Goal: Task Accomplishment & Management: Complete application form

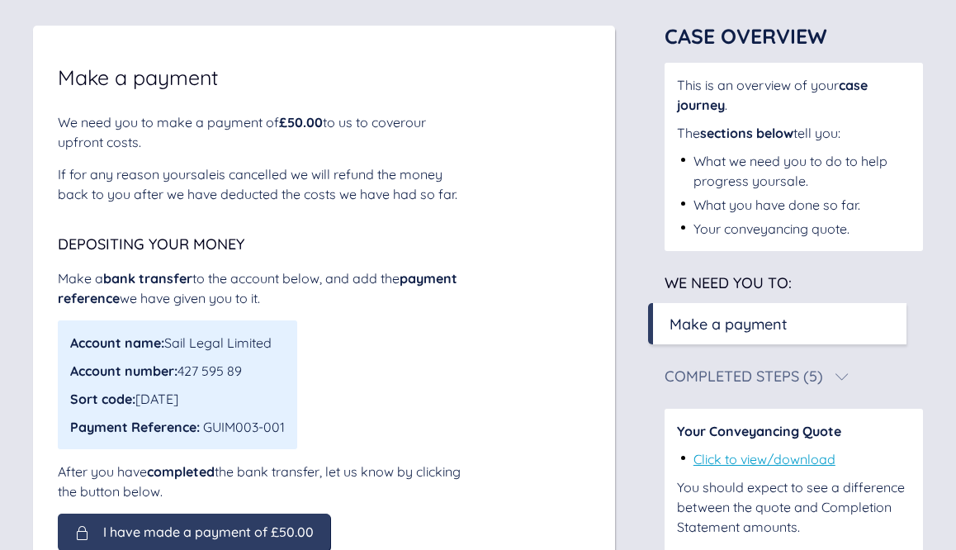
scroll to position [100, 0]
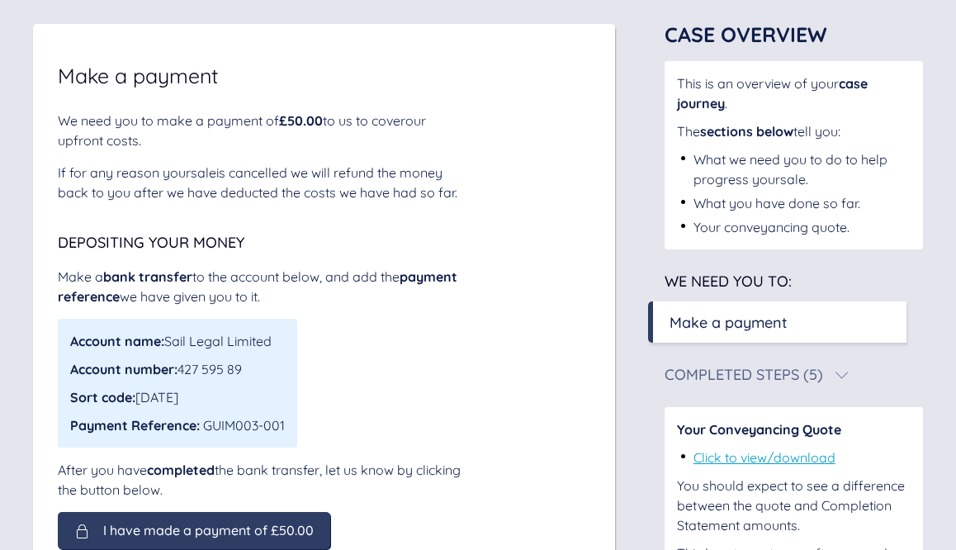
drag, startPoint x: 280, startPoint y: 344, endPoint x: 171, endPoint y: 340, distance: 109.1
click at [171, 340] on div "Account name: Sail Legal Limited" at bounding box center [177, 341] width 215 height 20
copy div "Sail Legal Limited"
drag, startPoint x: 249, startPoint y: 369, endPoint x: 182, endPoint y: 369, distance: 66.9
click at [182, 369] on div "Account number: 427 595 89" at bounding box center [177, 369] width 215 height 20
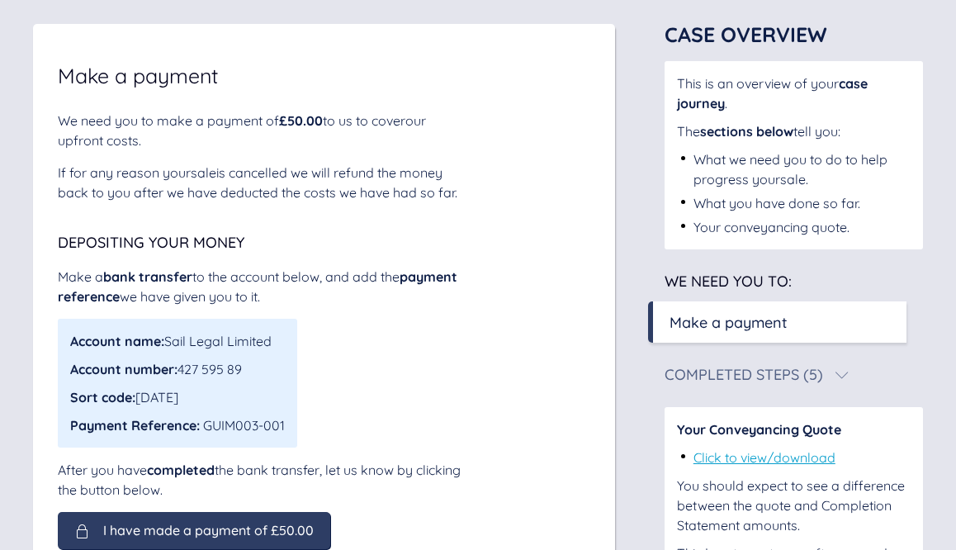
copy div "427 595 89"
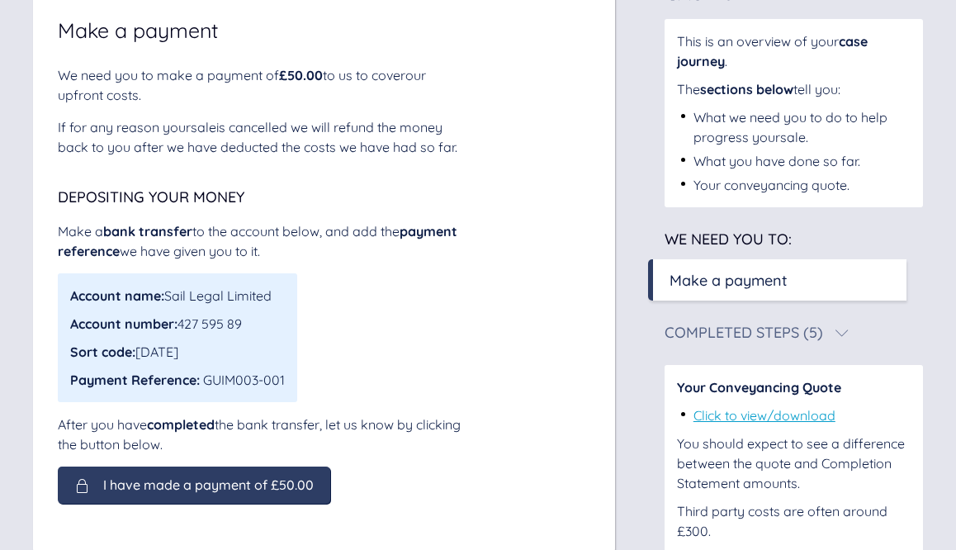
click at [192, 330] on div "Account number: 427 595 89" at bounding box center [177, 324] width 215 height 20
drag, startPoint x: 185, startPoint y: 325, endPoint x: 254, endPoint y: 325, distance: 68.6
click at [254, 325] on div "Account number: 427 595 89" at bounding box center [177, 324] width 215 height 20
drag, startPoint x: 247, startPoint y: 325, endPoint x: 185, endPoint y: 325, distance: 61.9
click at [185, 325] on div "Account number: 427 595 89" at bounding box center [177, 324] width 215 height 20
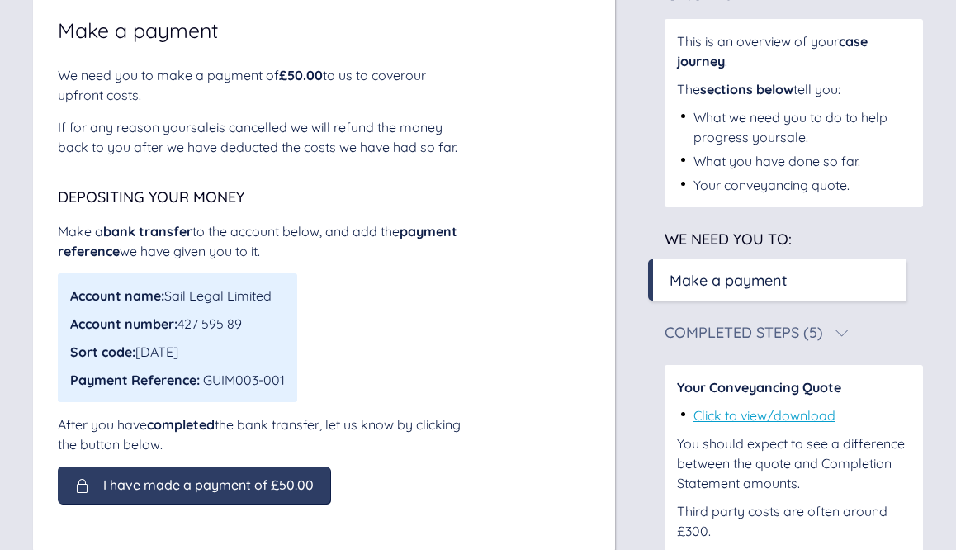
copy div "427 595 89"
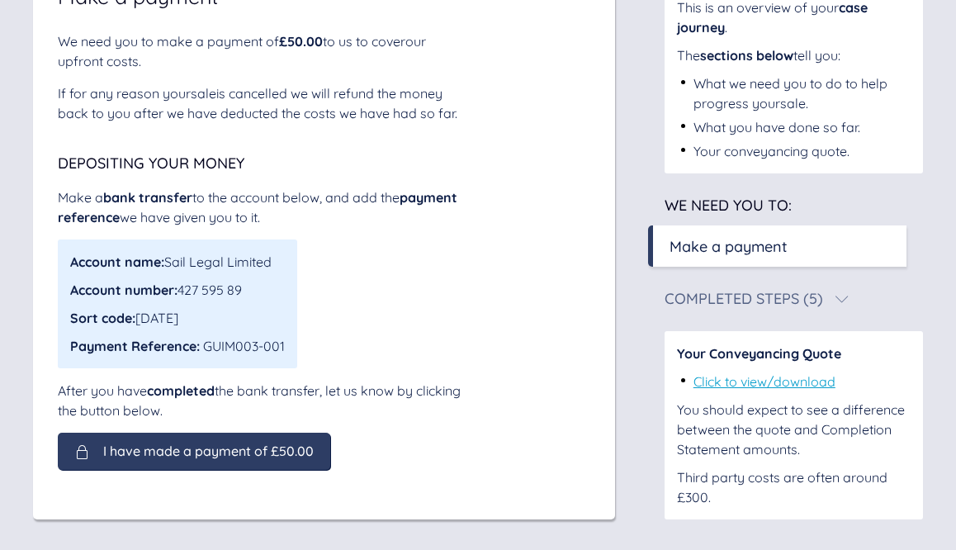
scroll to position [182, 0]
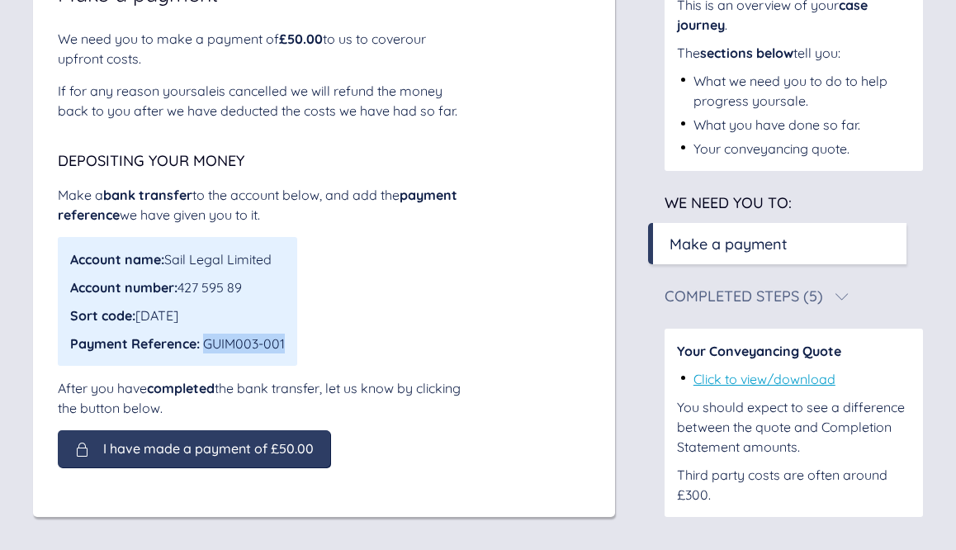
drag, startPoint x: 211, startPoint y: 343, endPoint x: 289, endPoint y: 343, distance: 78.5
click at [291, 342] on div "Account name: Sail Legal Limited Account number: 427 595 89 Sort code: [DATE] P…" at bounding box center [178, 301] width 240 height 129
copy div "GUIM003-001"
click at [220, 349] on div "Payment Reference: GUIM003-001" at bounding box center [177, 344] width 215 height 20
drag, startPoint x: 185, startPoint y: 288, endPoint x: 280, endPoint y: 284, distance: 95.1
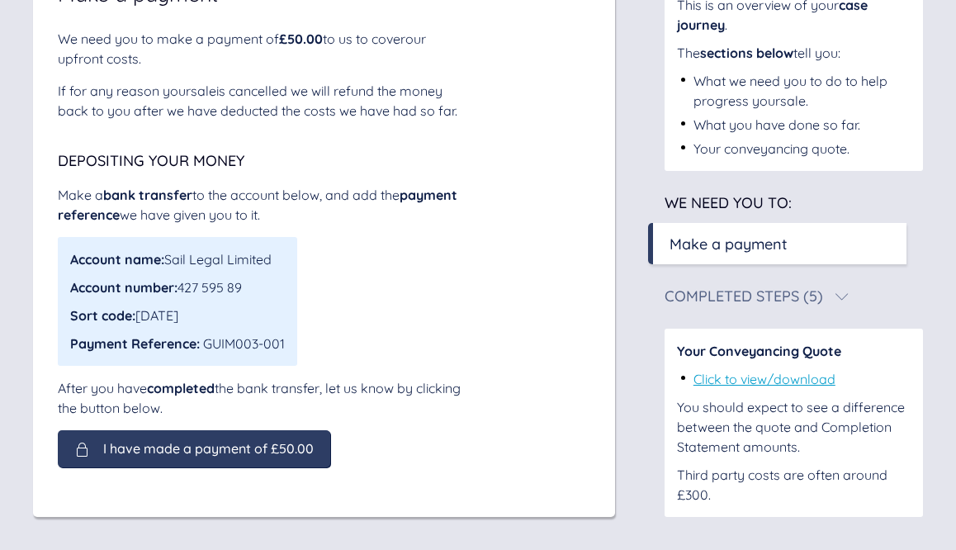
click at [280, 284] on div "Account number: 427 595 89" at bounding box center [177, 288] width 215 height 20
copy div "427 595 89"
click at [225, 454] on span "I have made a payment of £50.00" at bounding box center [208, 448] width 211 height 15
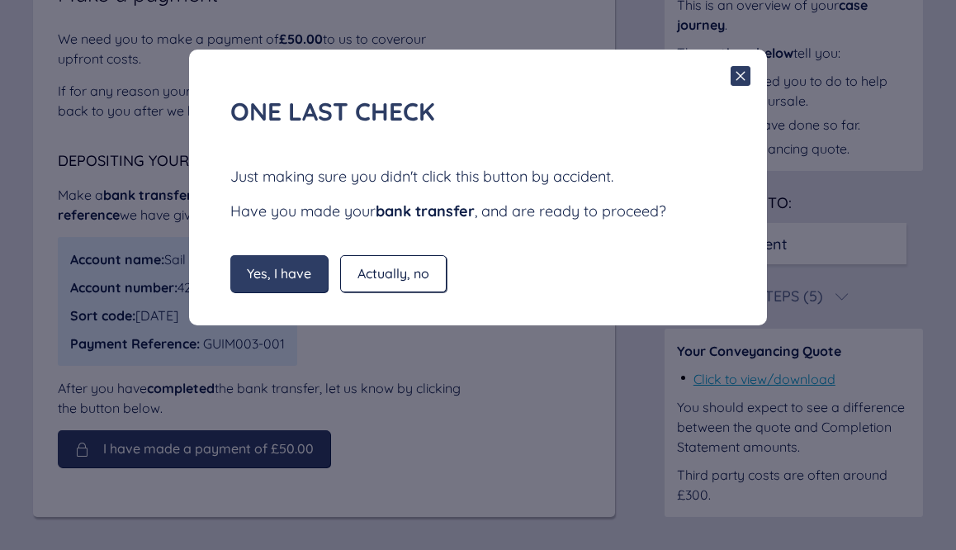
click at [286, 273] on span "Yes, I have" at bounding box center [279, 273] width 64 height 15
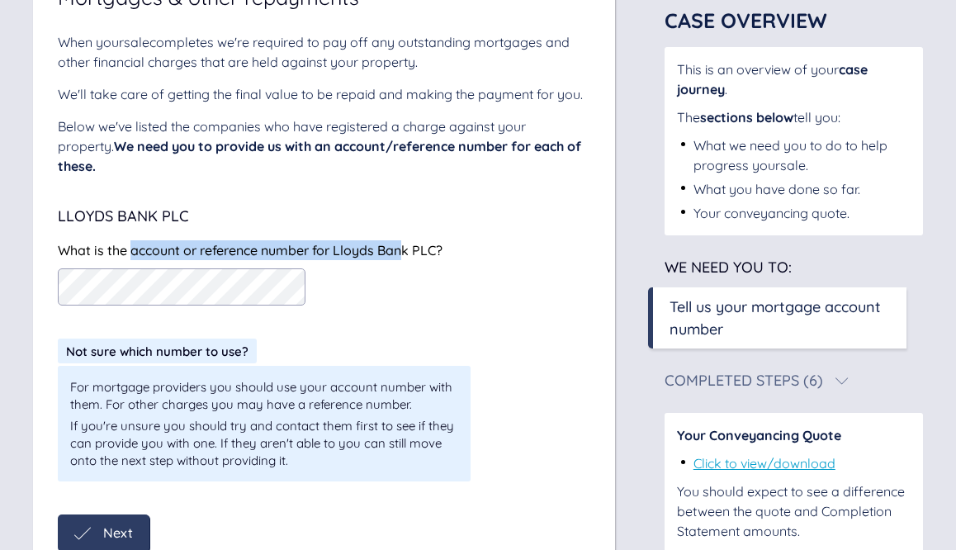
drag, startPoint x: 152, startPoint y: 233, endPoint x: 401, endPoint y: 240, distance: 248.7
click at [403, 240] on div "What is the account or reference number for Lloyds Bank PLC?" at bounding box center [324, 250] width 533 height 20
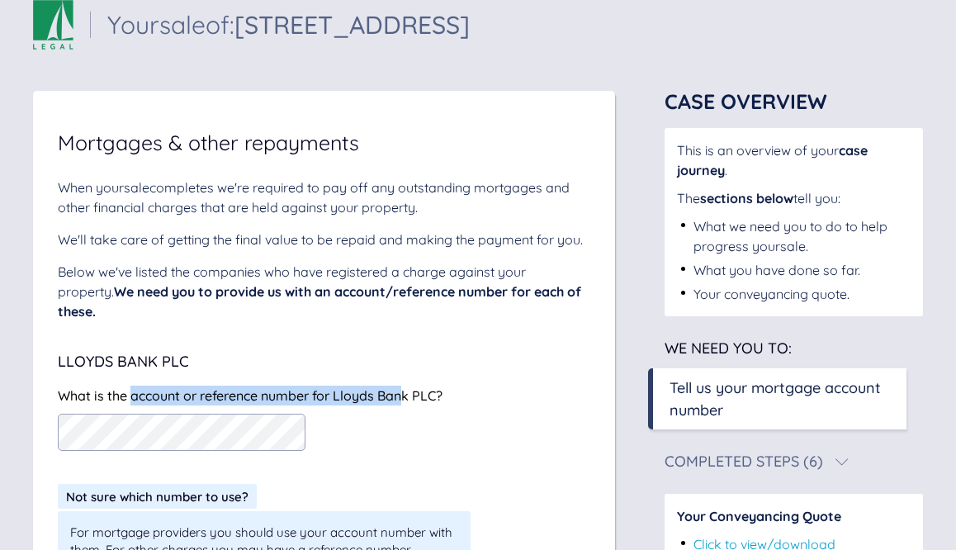
scroll to position [17, 0]
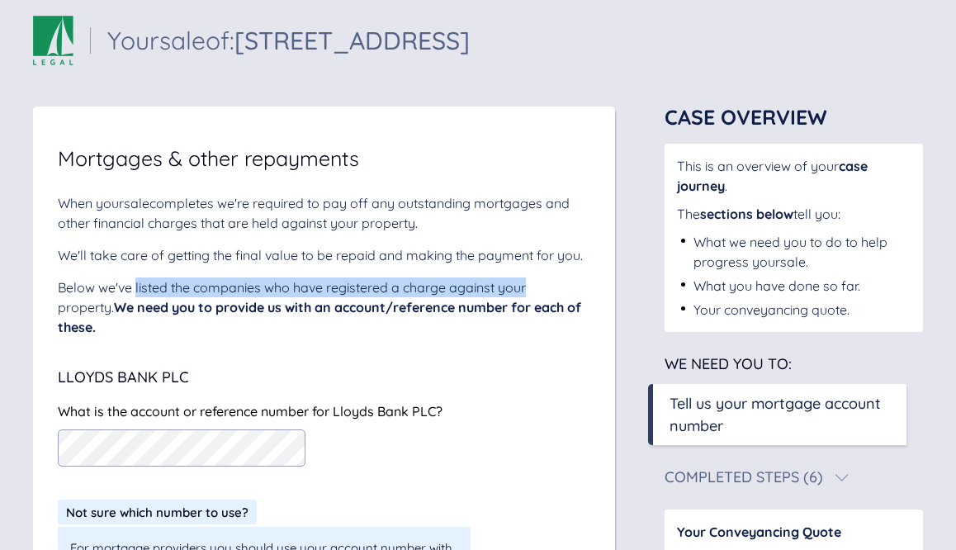
drag, startPoint x: 137, startPoint y: 288, endPoint x: 517, endPoint y: 288, distance: 380.0
click at [524, 288] on div "Below we've listed the companies who have registered a charge against your prop…" at bounding box center [324, 307] width 533 height 59
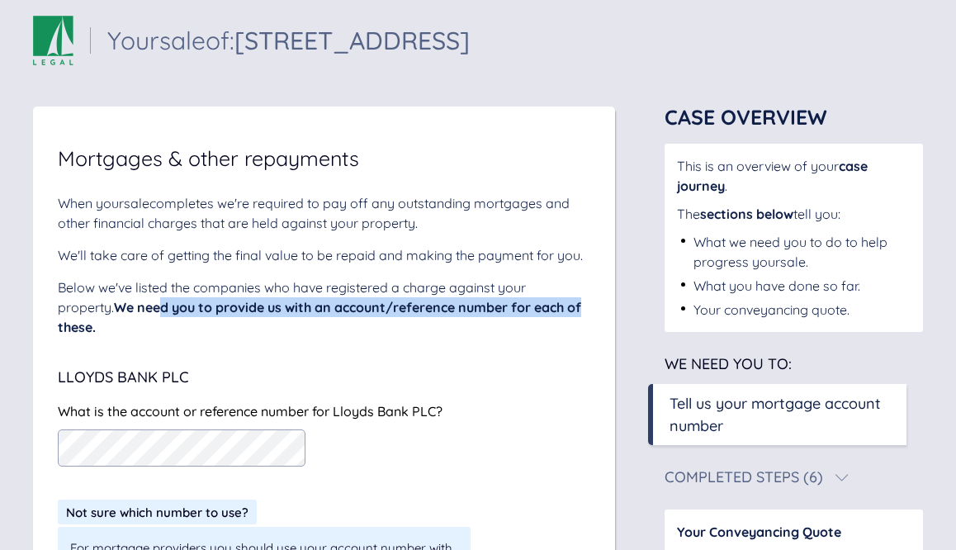
drag, startPoint x: 115, startPoint y: 316, endPoint x: 464, endPoint y: 325, distance: 349.5
click at [532, 314] on div "Below we've listed the companies who have registered a charge against your prop…" at bounding box center [324, 307] width 533 height 59
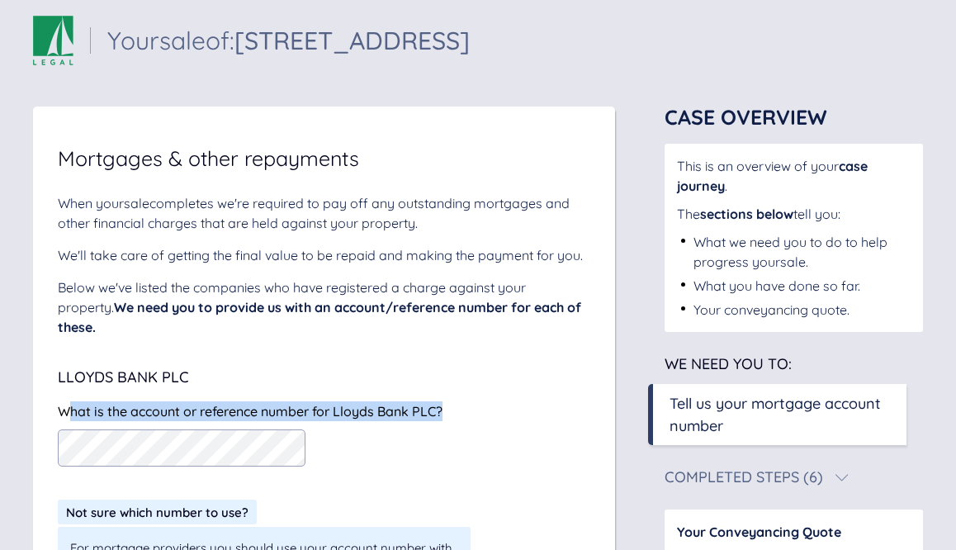
drag, startPoint x: 94, startPoint y: 390, endPoint x: 434, endPoint y: 413, distance: 340.3
click at [449, 401] on div "What is the account or reference number for Lloyds Bank PLC?" at bounding box center [324, 411] width 533 height 20
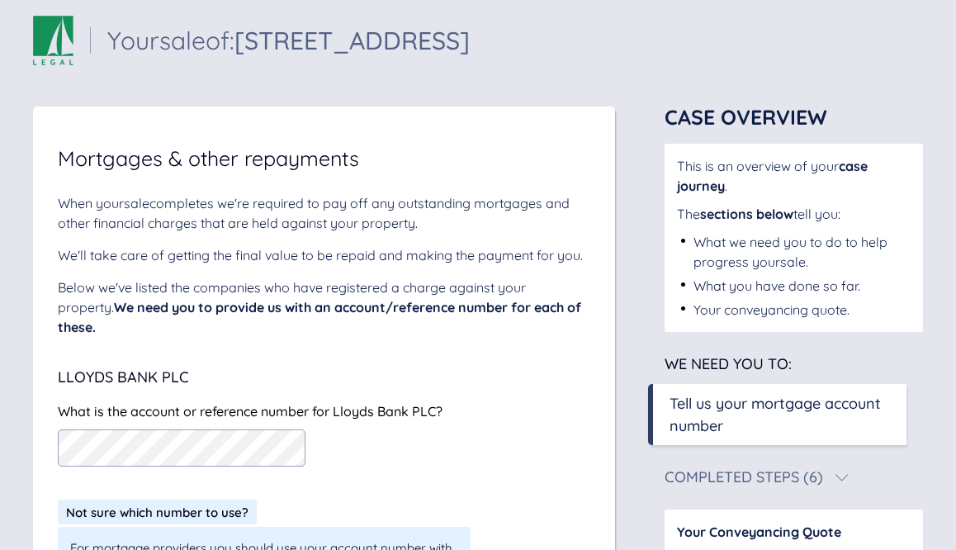
click at [430, 430] on div at bounding box center [324, 448] width 533 height 37
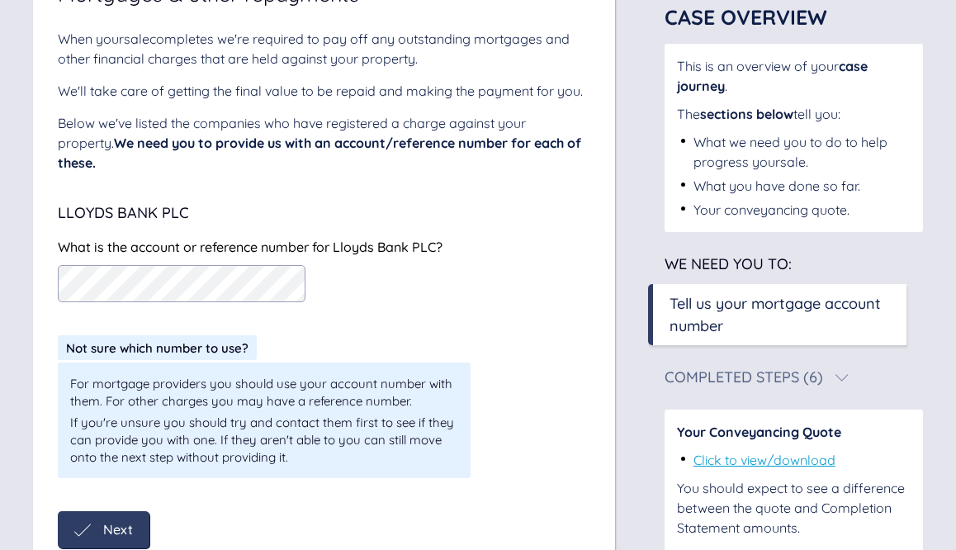
scroll to position [187, 0]
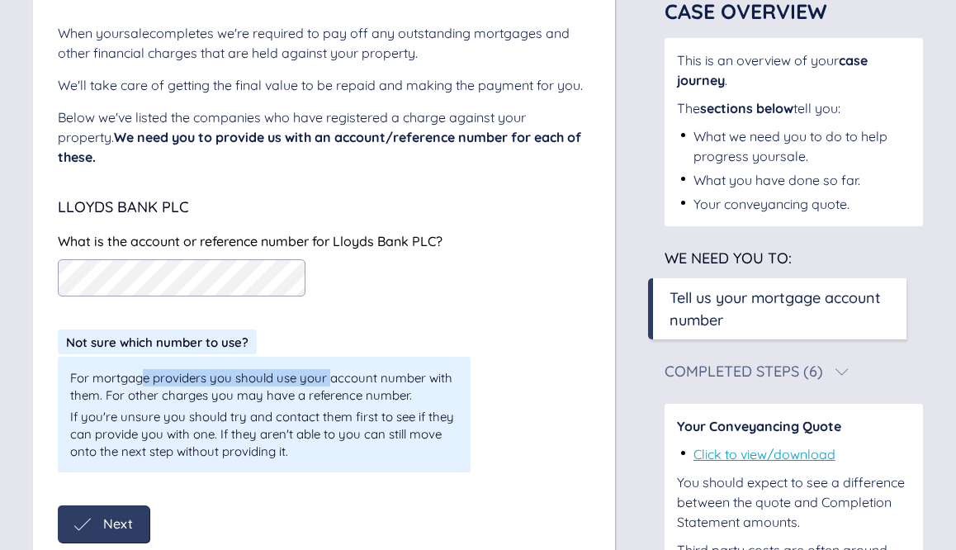
drag, startPoint x: 168, startPoint y: 361, endPoint x: 316, endPoint y: 361, distance: 147.9
click at [331, 369] on div "For mortgage providers you should use your account number with them. For other …" at bounding box center [264, 386] width 388 height 35
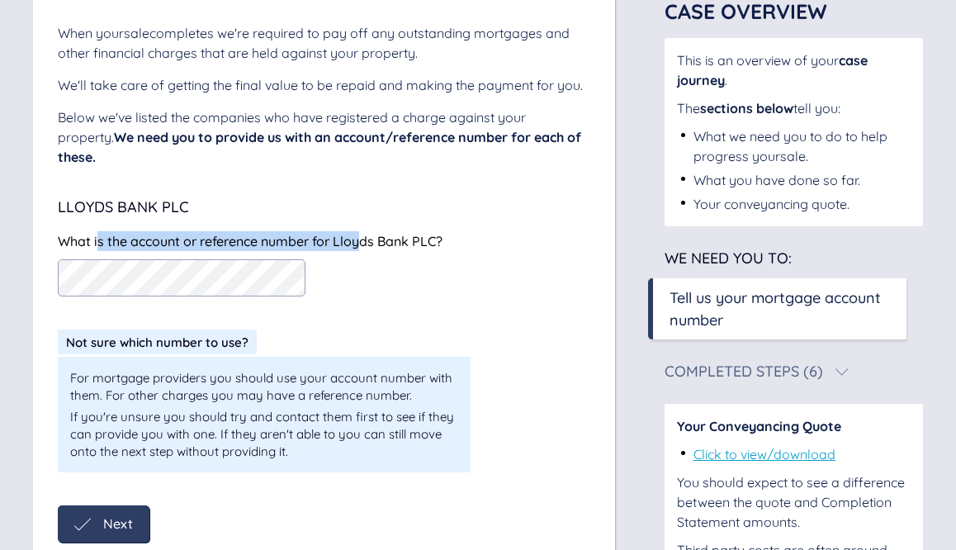
drag, startPoint x: 252, startPoint y: 225, endPoint x: 363, endPoint y: 227, distance: 110.7
click at [363, 233] on span "What is the account or reference number for Lloyds Bank PLC?" at bounding box center [250, 241] width 385 height 17
click at [396, 259] on div at bounding box center [324, 277] width 533 height 37
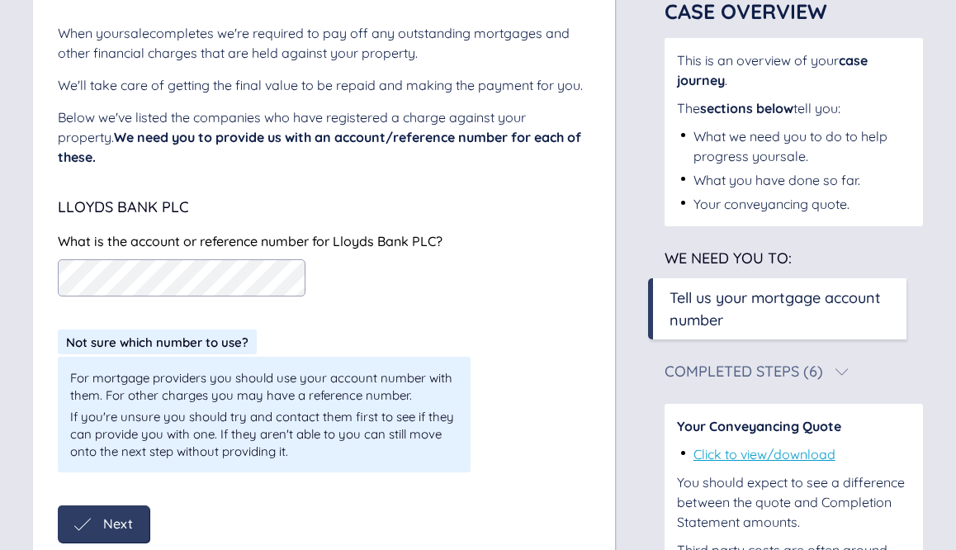
click at [132, 335] on span "Not sure which number to use?" at bounding box center [157, 343] width 183 height 16
drag, startPoint x: 340, startPoint y: 121, endPoint x: 351, endPoint y: 140, distance: 21.8
click at [575, 117] on div "Below we've listed the companies who have registered a charge against your prop…" at bounding box center [324, 136] width 533 height 59
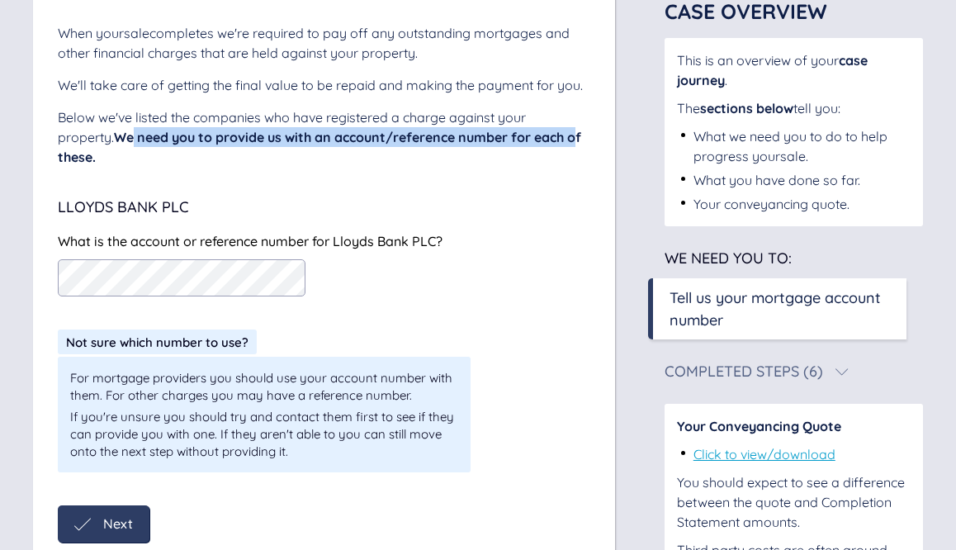
drag, startPoint x: 78, startPoint y: 140, endPoint x: 521, endPoint y: 142, distance: 443.6
click at [523, 142] on span "We need you to provide us with an account/reference number for each of these." at bounding box center [320, 147] width 524 height 36
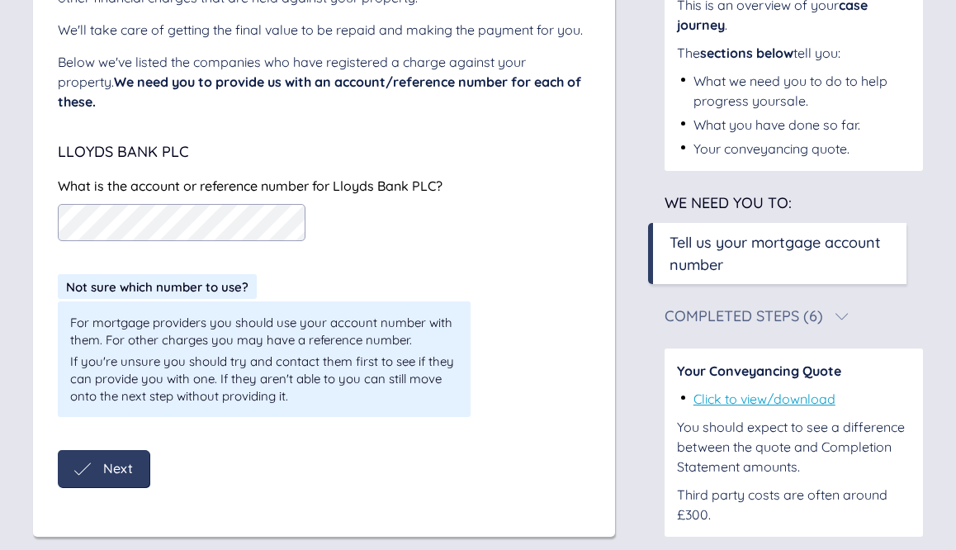
click at [179, 279] on span "Not sure which number to use?" at bounding box center [157, 287] width 183 height 16
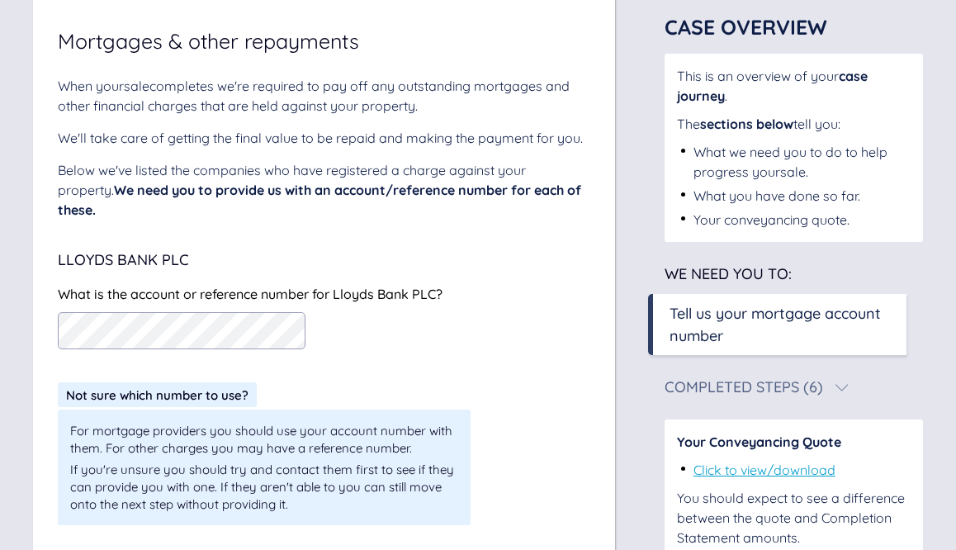
scroll to position [100, 0]
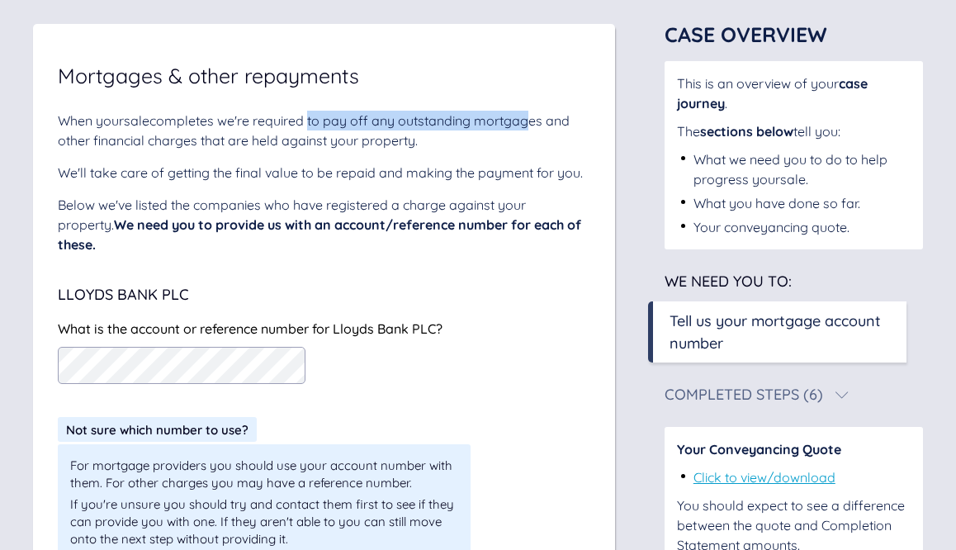
drag, startPoint x: 310, startPoint y: 124, endPoint x: 521, endPoint y: 119, distance: 211.5
click at [529, 118] on div "When your sale completes we're required to pay off any outstanding mortgages an…" at bounding box center [324, 131] width 533 height 40
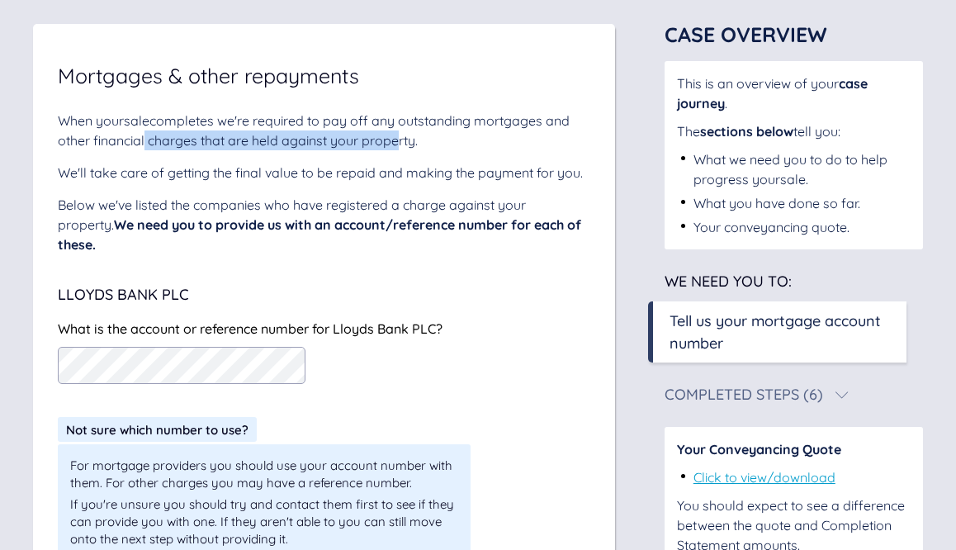
drag, startPoint x: 145, startPoint y: 144, endPoint x: 302, endPoint y: 172, distance: 160.2
click at [387, 137] on div "When your sale completes we're required to pay off any outstanding mortgages an…" at bounding box center [324, 131] width 533 height 40
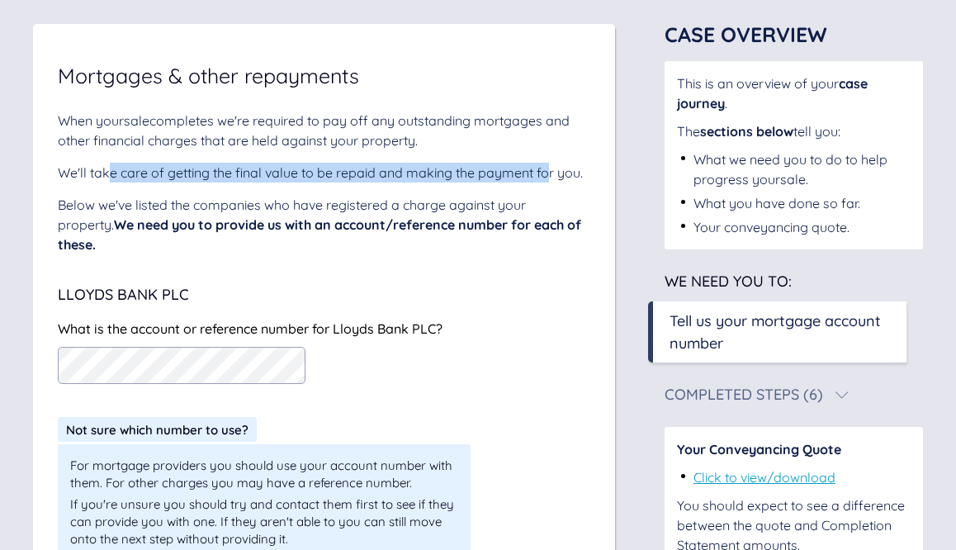
drag, startPoint x: 112, startPoint y: 173, endPoint x: 553, endPoint y: 178, distance: 441.1
click at [551, 178] on div "We'll take care of getting the final value to be repaid and making the payment …" at bounding box center [324, 173] width 533 height 20
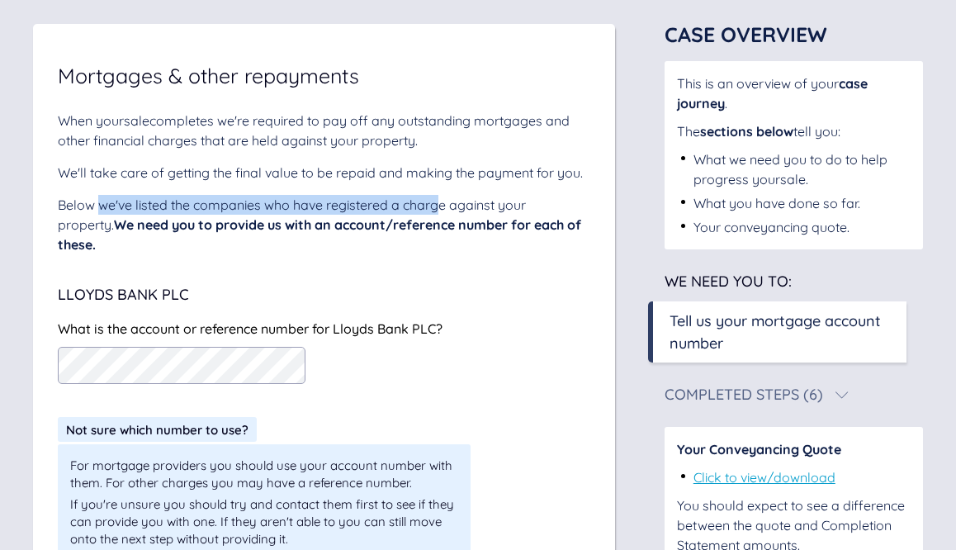
drag, startPoint x: 110, startPoint y: 213, endPoint x: 434, endPoint y: 205, distance: 324.7
click at [438, 205] on div "Below we've listed the companies who have registered a charge against your prop…" at bounding box center [324, 224] width 533 height 59
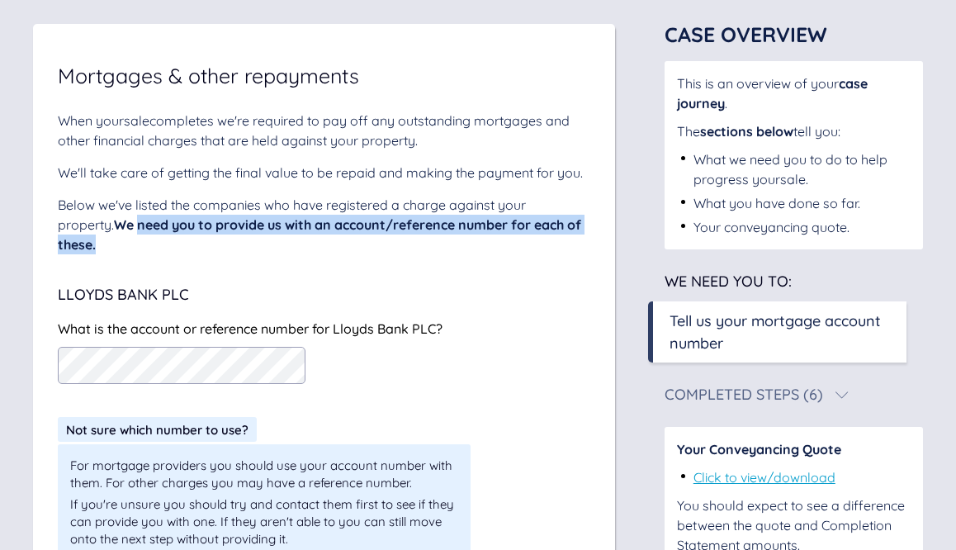
drag, startPoint x: 84, startPoint y: 226, endPoint x: 527, endPoint y: 240, distance: 442.9
click at [529, 240] on div "When your sale completes we're required to pay off any outstanding mortgages an…" at bounding box center [324, 371] width 533 height 520
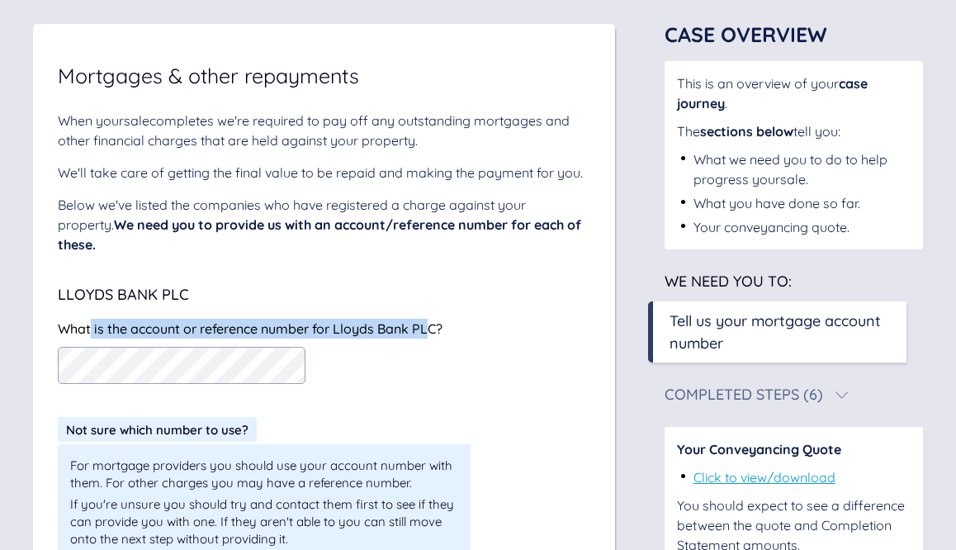
drag, startPoint x: 102, startPoint y: 311, endPoint x: 415, endPoint y: 329, distance: 313.5
click at [430, 319] on div "What is the account or reference number for Lloyds Bank PLC?" at bounding box center [324, 329] width 533 height 20
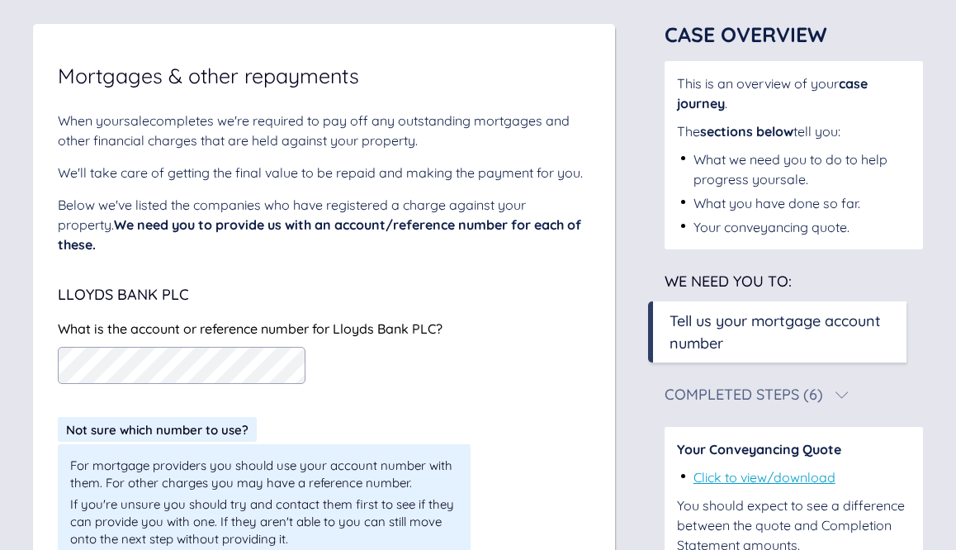
click at [410, 347] on div at bounding box center [324, 365] width 533 height 37
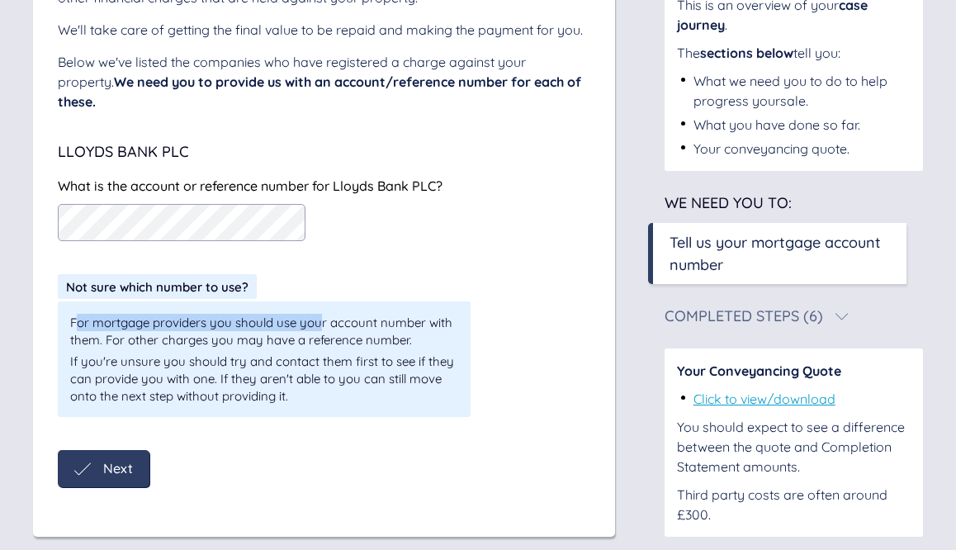
drag, startPoint x: 78, startPoint y: 309, endPoint x: 301, endPoint y: 316, distance: 222.3
click at [319, 314] on div "For mortgage providers you should use your account number with them. For other …" at bounding box center [264, 331] width 388 height 35
drag, startPoint x: 91, startPoint y: 334, endPoint x: 144, endPoint y: 331, distance: 52.9
click at [145, 331] on div "For mortgage providers you should use your account number with them. For other …" at bounding box center [264, 359] width 388 height 91
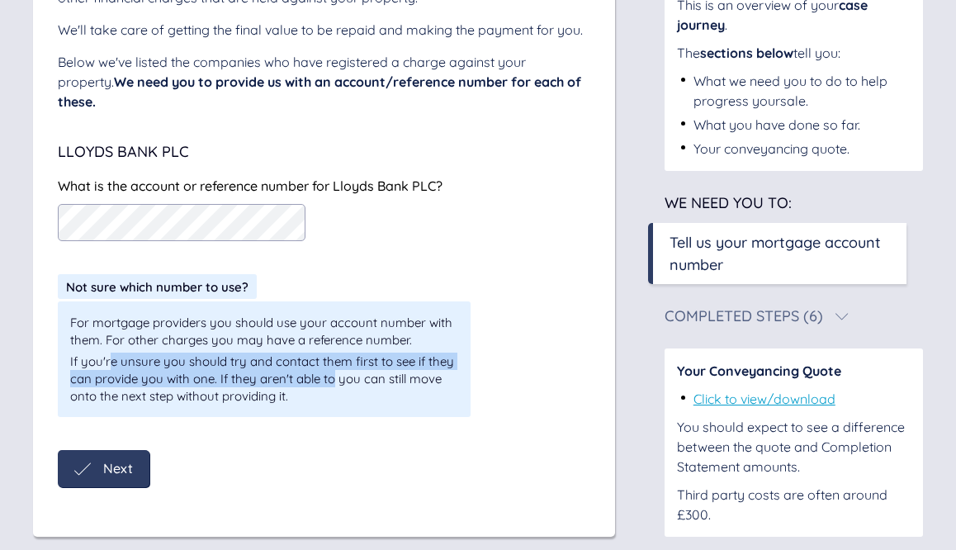
drag, startPoint x: 142, startPoint y: 344, endPoint x: 335, endPoint y: 352, distance: 192.6
click at [335, 353] on div "If you're unsure you should try and contact them first to see if they can provi…" at bounding box center [264, 379] width 388 height 52
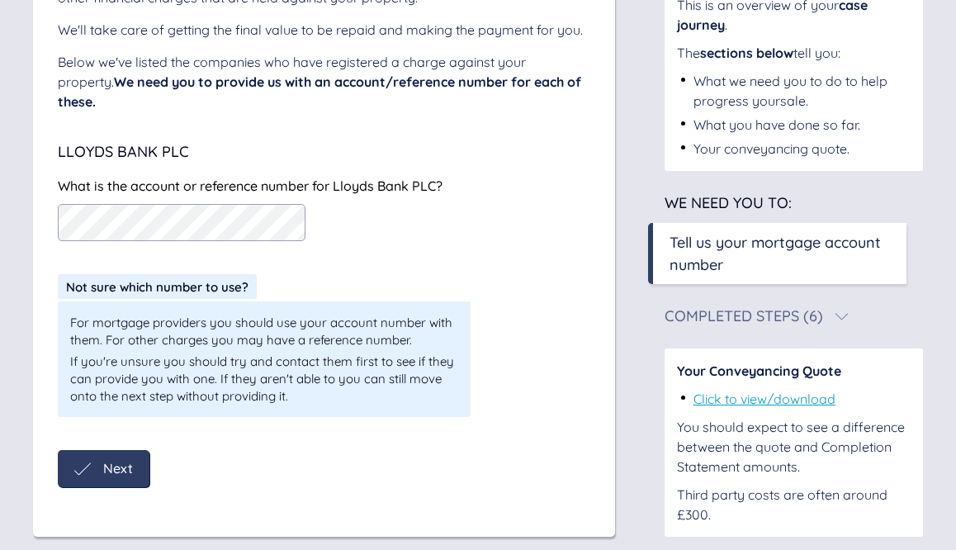
click at [359, 353] on div "If you're unsure you should try and contact them first to see if they can provi…" at bounding box center [264, 379] width 388 height 52
drag, startPoint x: 84, startPoint y: 365, endPoint x: 359, endPoint y: 363, distance: 275.1
click at [373, 361] on div "If you're unsure you should try and contact them first to see if they can provi…" at bounding box center [264, 379] width 388 height 52
drag, startPoint x: 100, startPoint y: 374, endPoint x: 151, endPoint y: 373, distance: 51.2
click at [151, 373] on div "If you're unsure you should try and contact them first to see if they can provi…" at bounding box center [264, 379] width 388 height 52
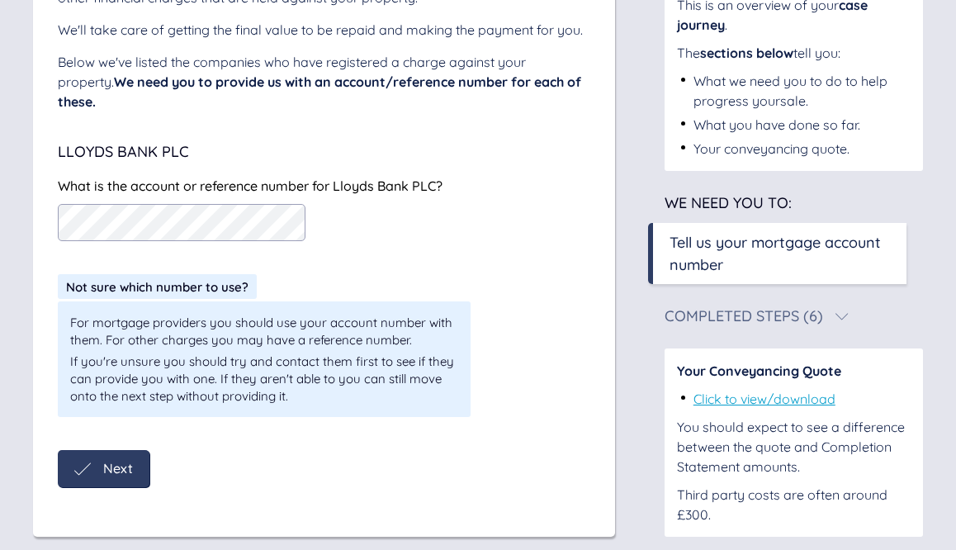
click at [124, 461] on span "Next" at bounding box center [118, 468] width 30 height 15
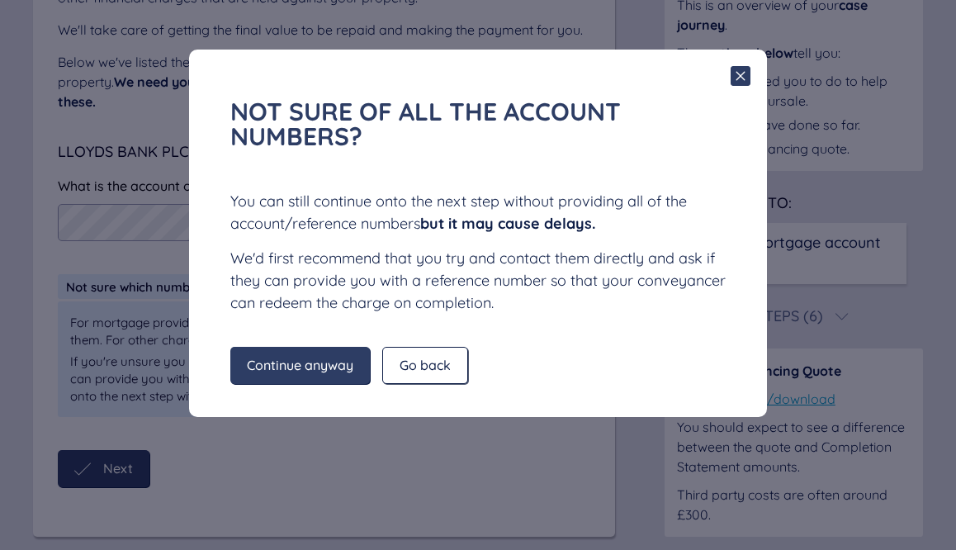
click at [296, 368] on span "Continue anyway" at bounding box center [300, 365] width 107 height 15
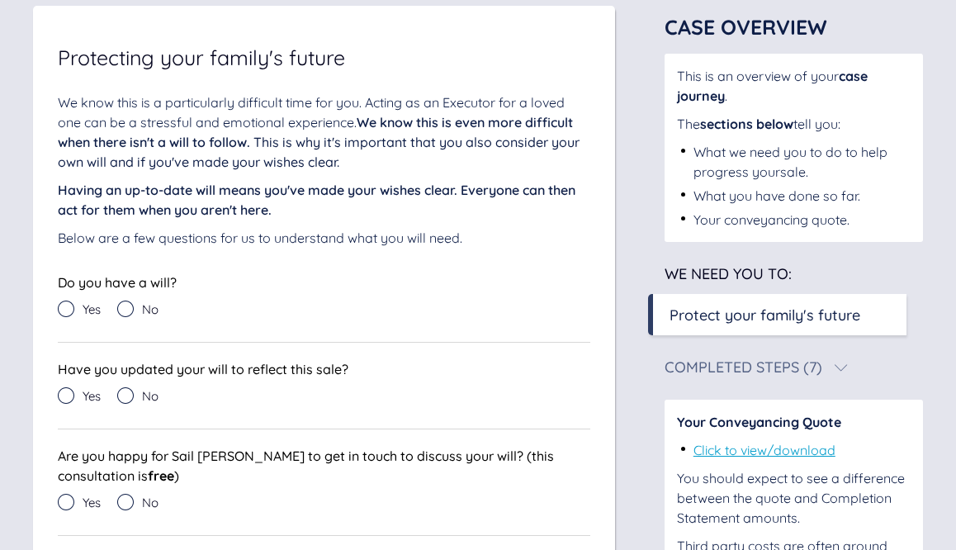
scroll to position [203, 0]
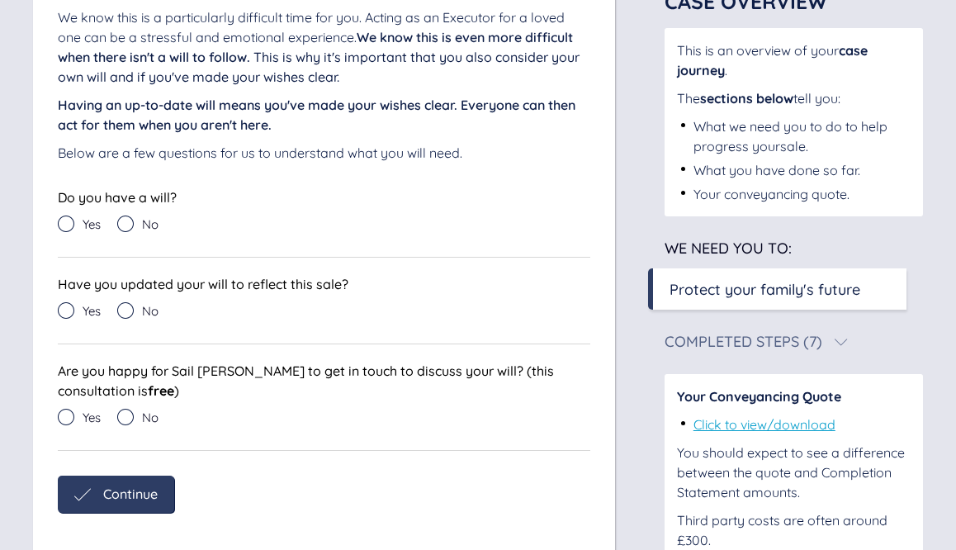
click at [71, 221] on icon at bounding box center [66, 224] width 17 height 17
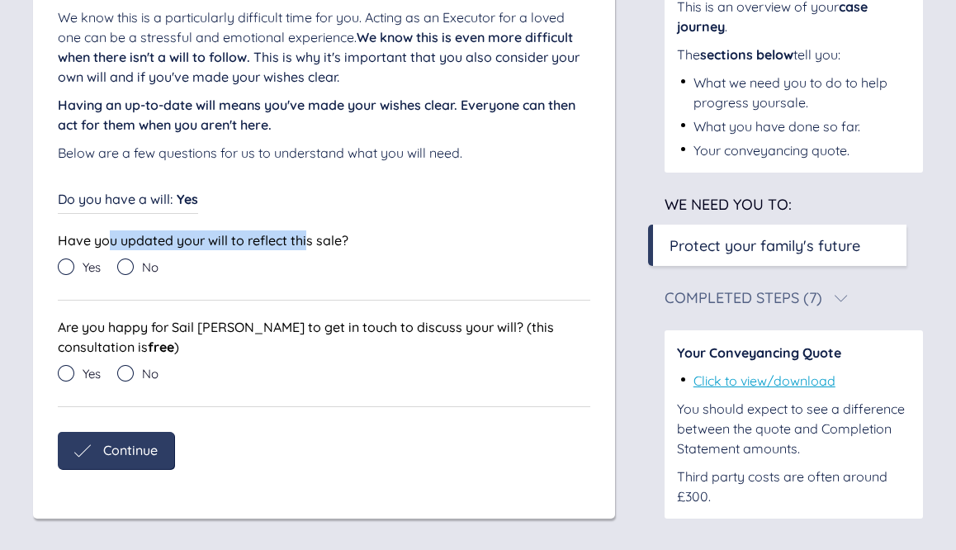
drag, startPoint x: 150, startPoint y: 244, endPoint x: 299, endPoint y: 249, distance: 148.8
click at [308, 245] on span "Have you updated your will to reflect this sale?" at bounding box center [203, 240] width 291 height 17
click at [271, 267] on div "Yes No" at bounding box center [324, 271] width 533 height 25
drag, startPoint x: 333, startPoint y: 325, endPoint x: 353, endPoint y: 327, distance: 19.9
click at [357, 327] on span "Are you happy for Sail [PERSON_NAME] to get in touch to discuss your will? (thi…" at bounding box center [306, 337] width 496 height 36
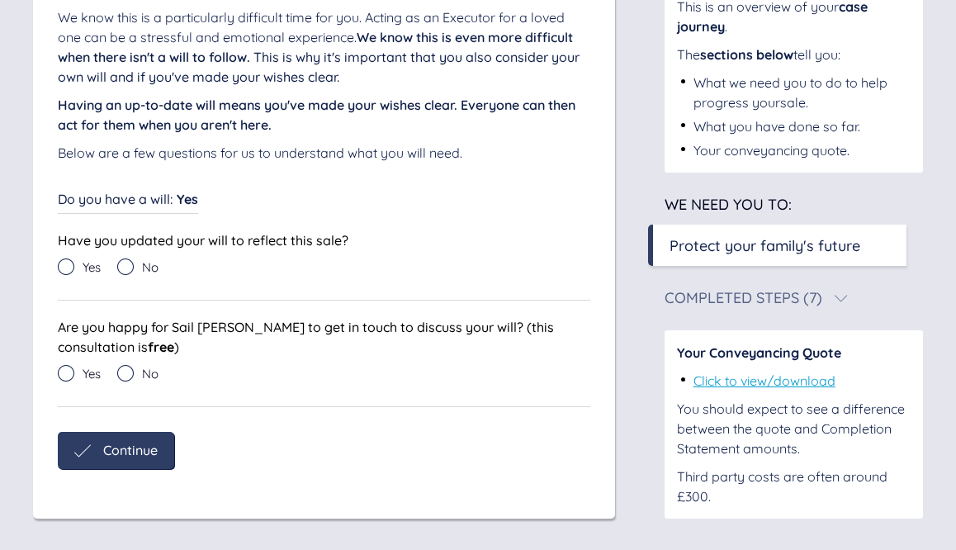
click at [59, 374] on icon at bounding box center [66, 373] width 17 height 17
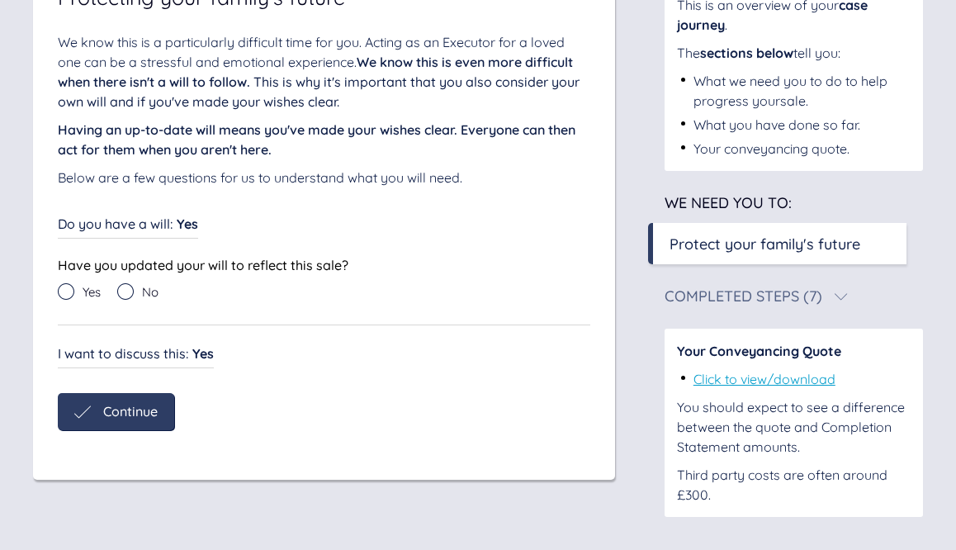
scroll to position [178, 0]
click at [64, 294] on icon at bounding box center [66, 291] width 17 height 17
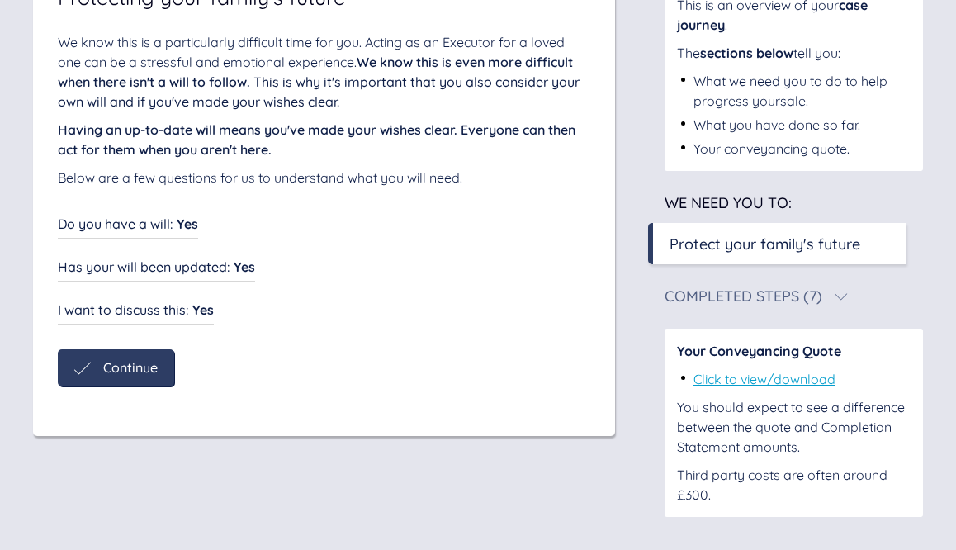
click at [112, 368] on span "Continue" at bounding box center [130, 367] width 55 height 15
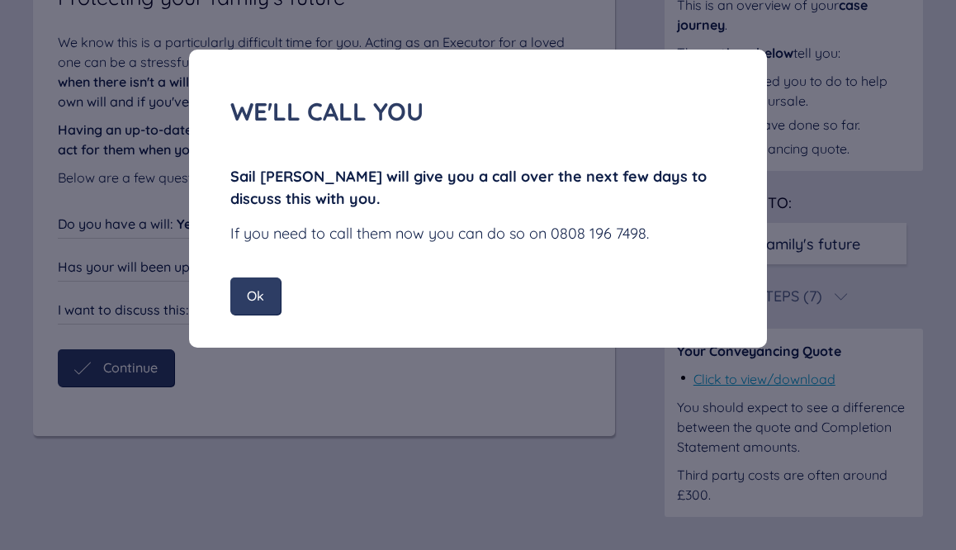
click at [254, 296] on span "Ok" at bounding box center [255, 295] width 17 height 15
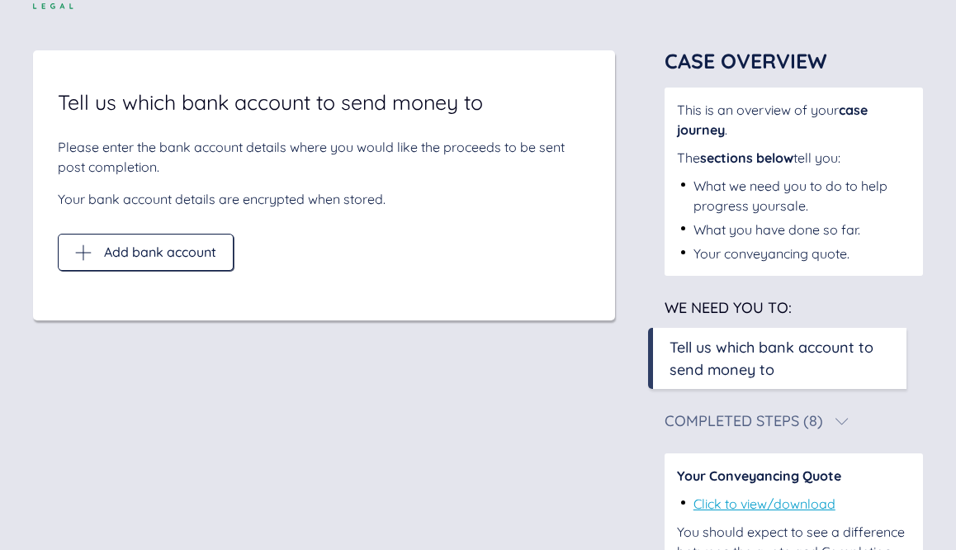
scroll to position [59, 0]
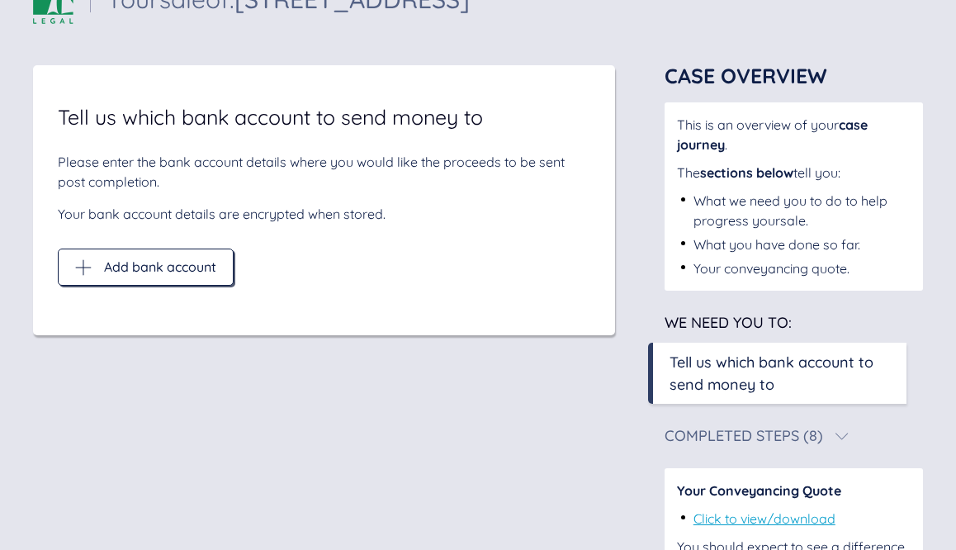
click at [120, 269] on span "Add bank account" at bounding box center [160, 266] width 112 height 15
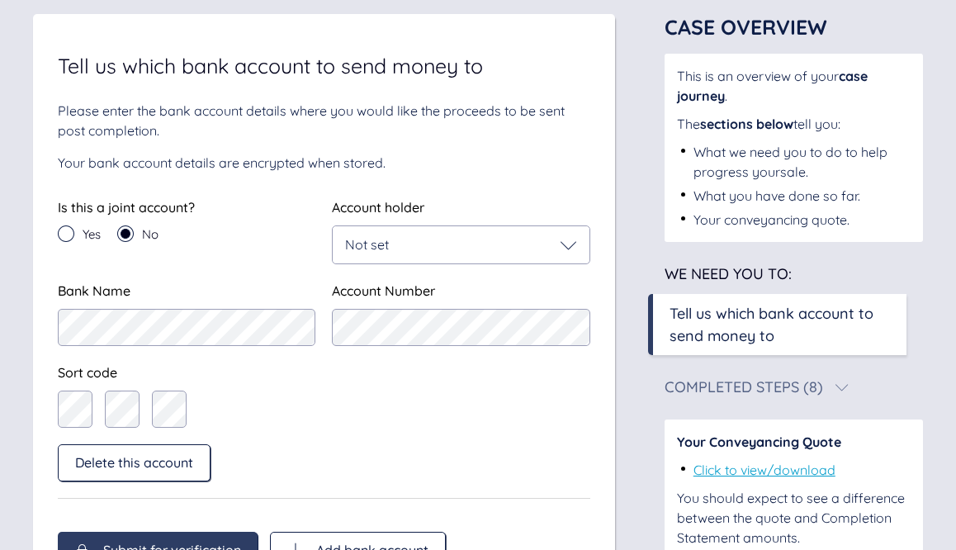
scroll to position [126, 0]
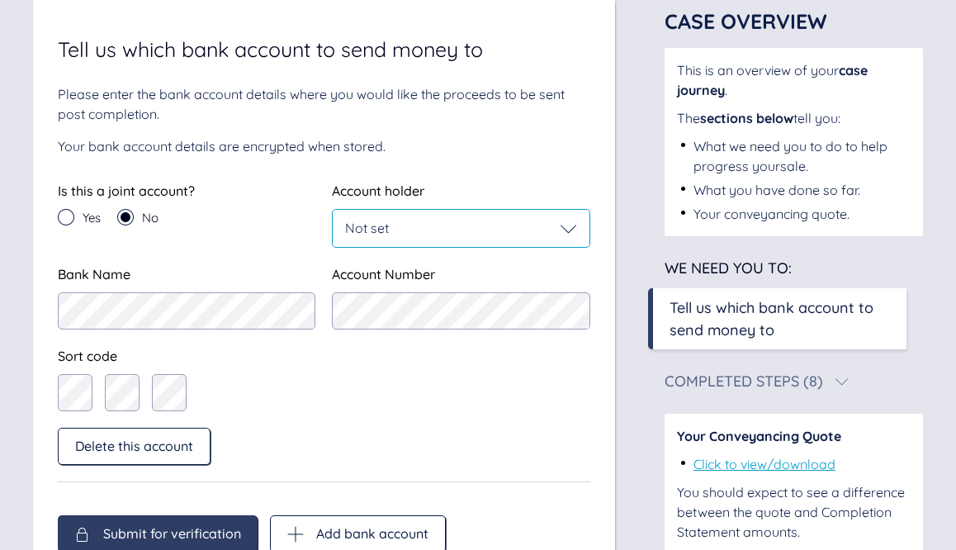
click at [373, 229] on span "Not set" at bounding box center [367, 228] width 44 height 17
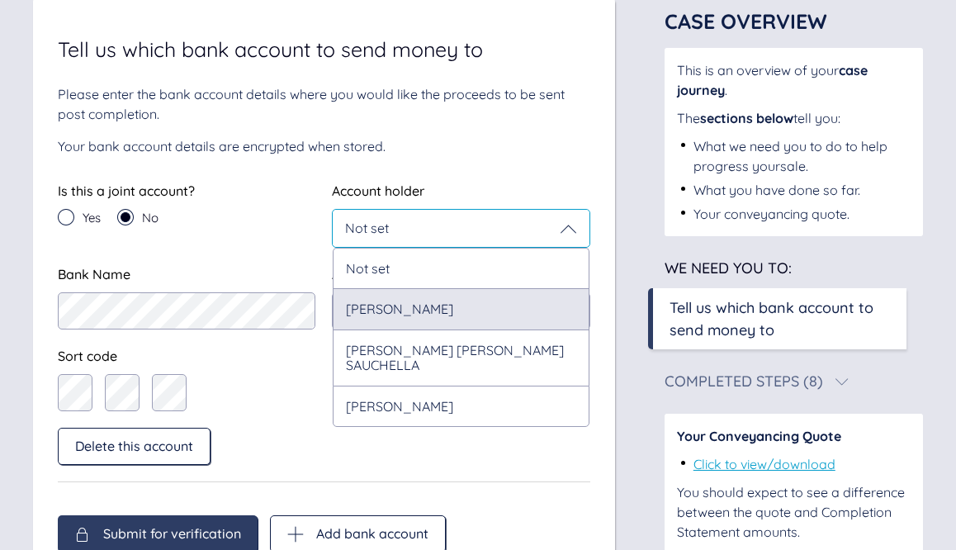
click at [380, 315] on div "[PERSON_NAME]" at bounding box center [461, 308] width 256 height 40
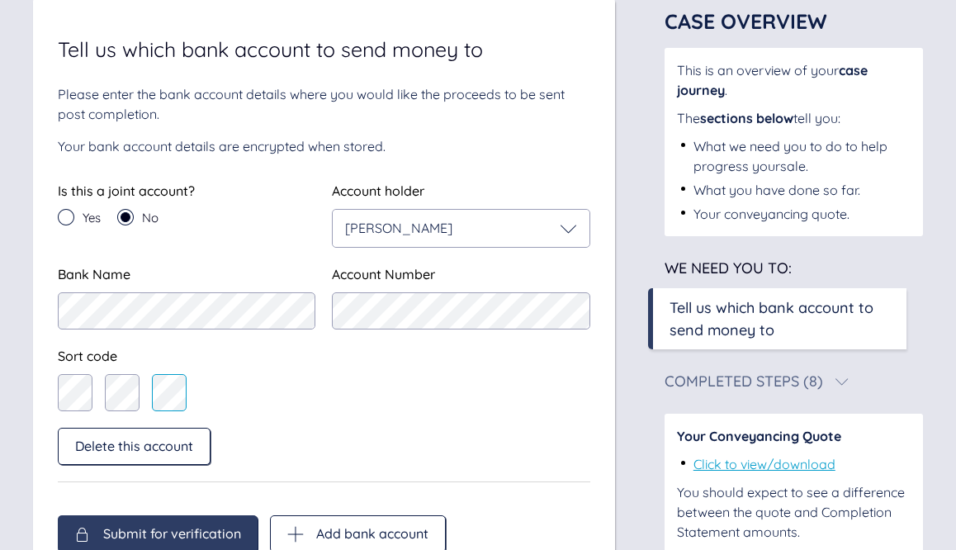
scroll to position [211, 0]
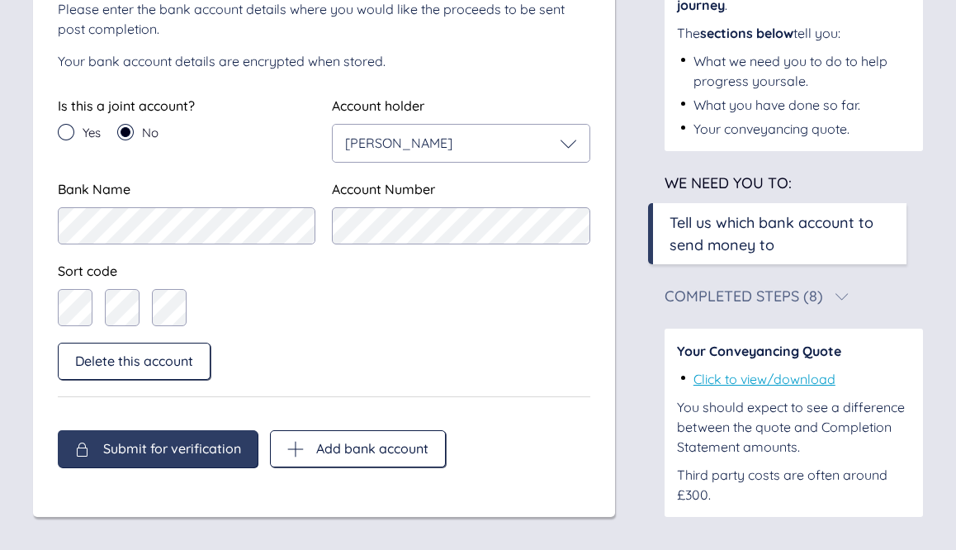
click at [192, 453] on span "Submit for verification" at bounding box center [172, 448] width 138 height 15
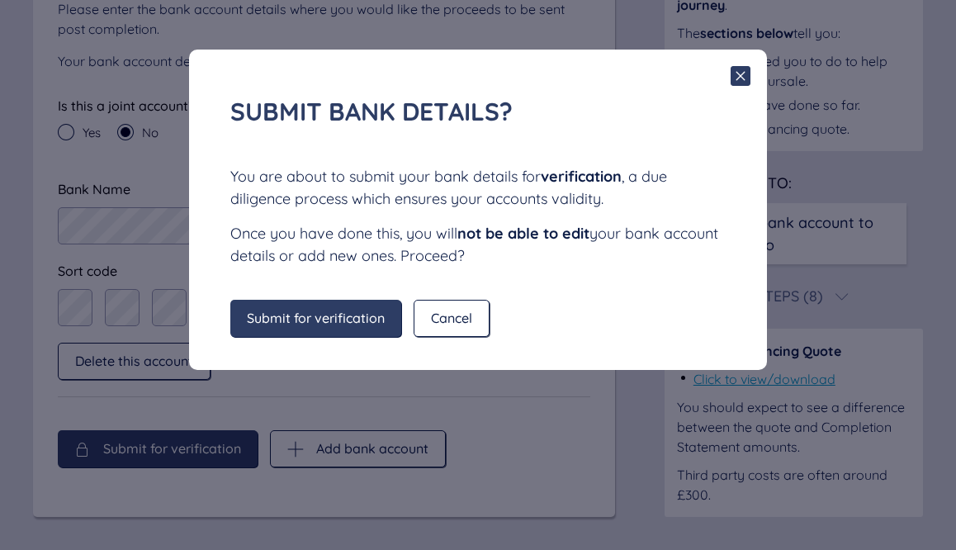
click at [340, 322] on span "Submit for verification" at bounding box center [316, 318] width 138 height 15
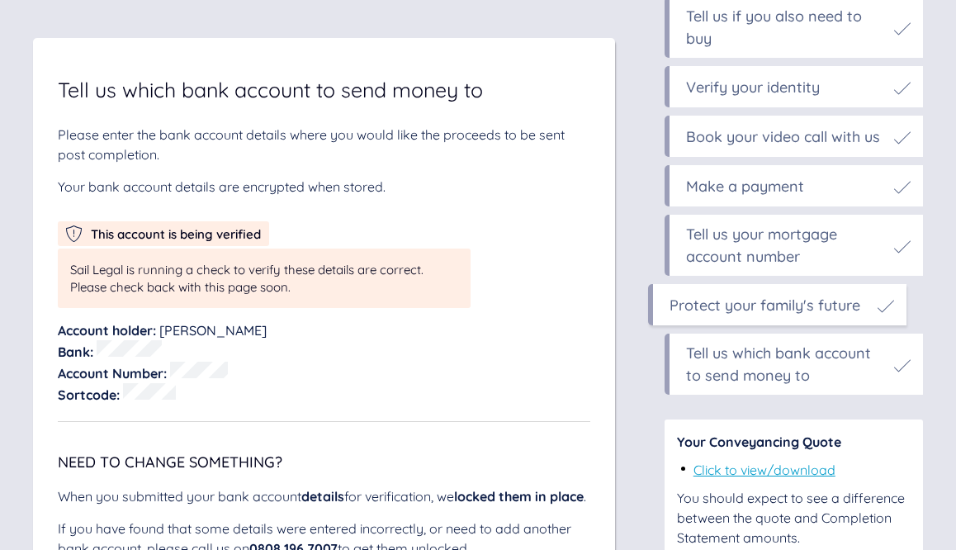
scroll to position [9620, 0]
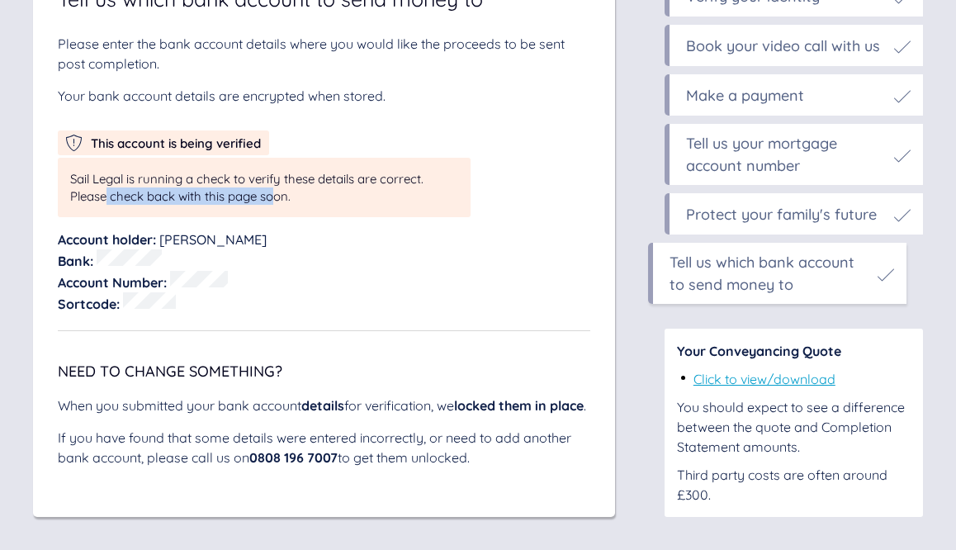
drag, startPoint x: 116, startPoint y: 232, endPoint x: 286, endPoint y: 235, distance: 169.4
click at [283, 204] on span "Sail Legal is running a check to verify these details are correct. Please check…" at bounding box center [247, 187] width 354 height 33
click at [334, 292] on div "Sortcode :" at bounding box center [324, 302] width 533 height 21
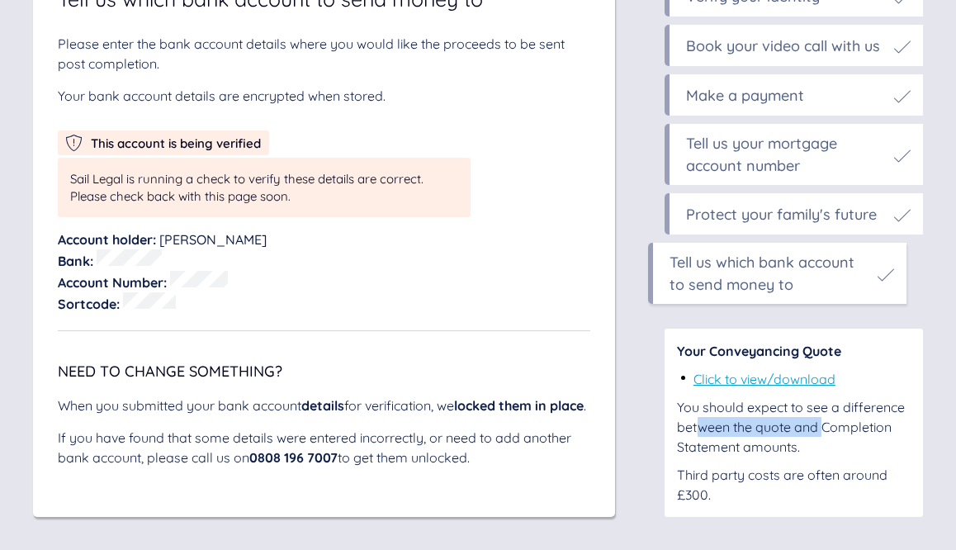
drag, startPoint x: 739, startPoint y: 429, endPoint x: 820, endPoint y: 429, distance: 80.9
click at [822, 429] on div "You should expect to see a difference between the quote and Completion Statemen…" at bounding box center [794, 426] width 234 height 59
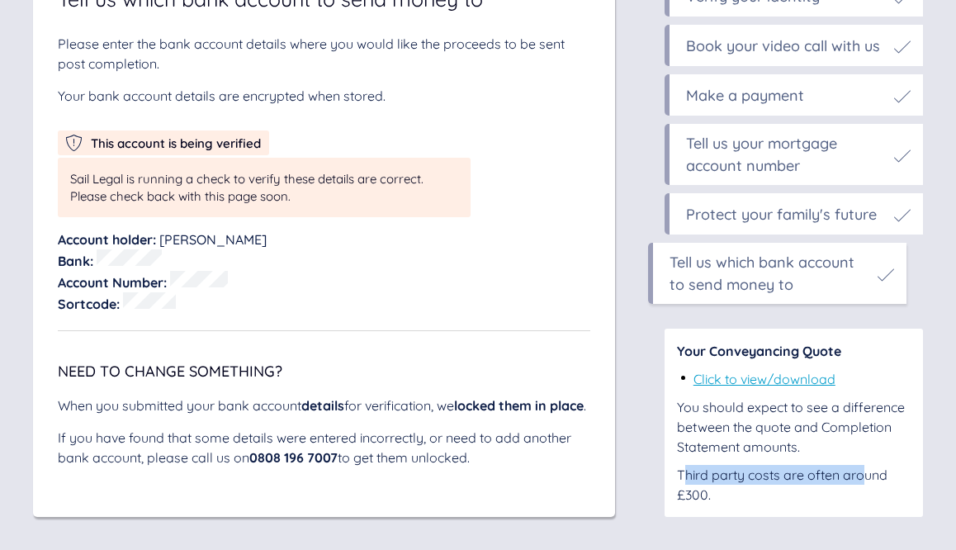
drag, startPoint x: 691, startPoint y: 475, endPoint x: 850, endPoint y: 479, distance: 158.6
click at [858, 478] on div "Third party costs are often around £300." at bounding box center [794, 485] width 234 height 40
click at [768, 382] on link "Click to view/download" at bounding box center [765, 379] width 142 height 17
